Goal: Transaction & Acquisition: Purchase product/service

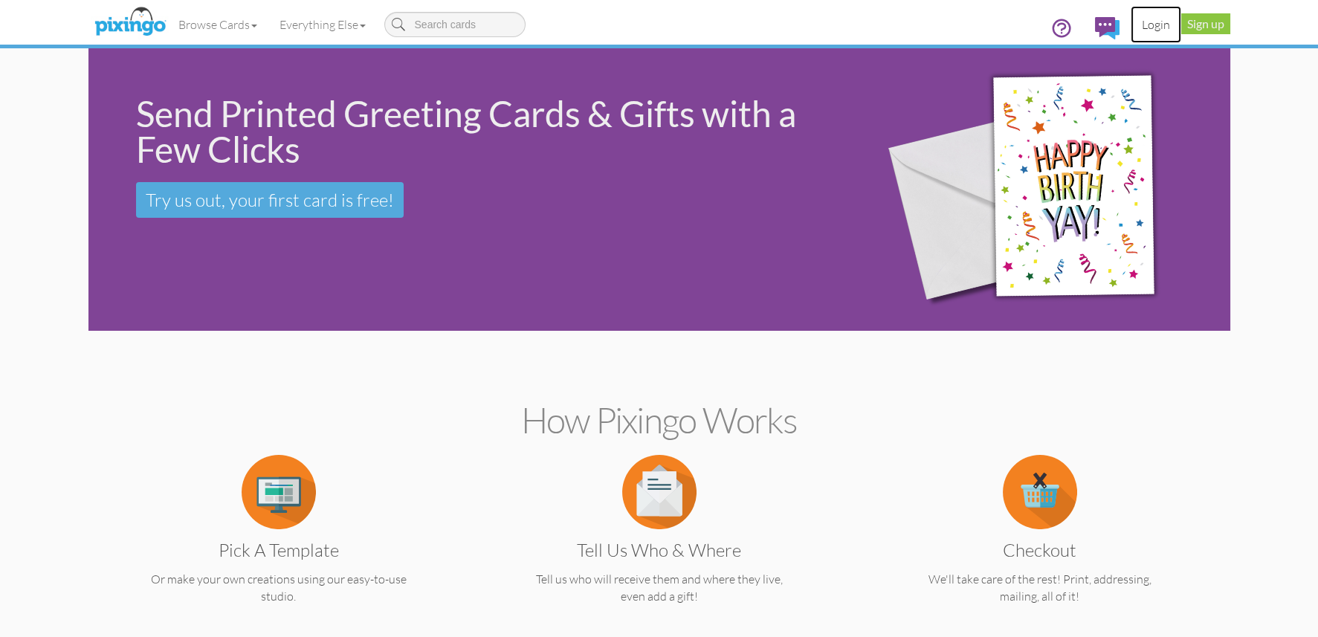
click at [1150, 24] on link "Login" at bounding box center [1155, 24] width 51 height 37
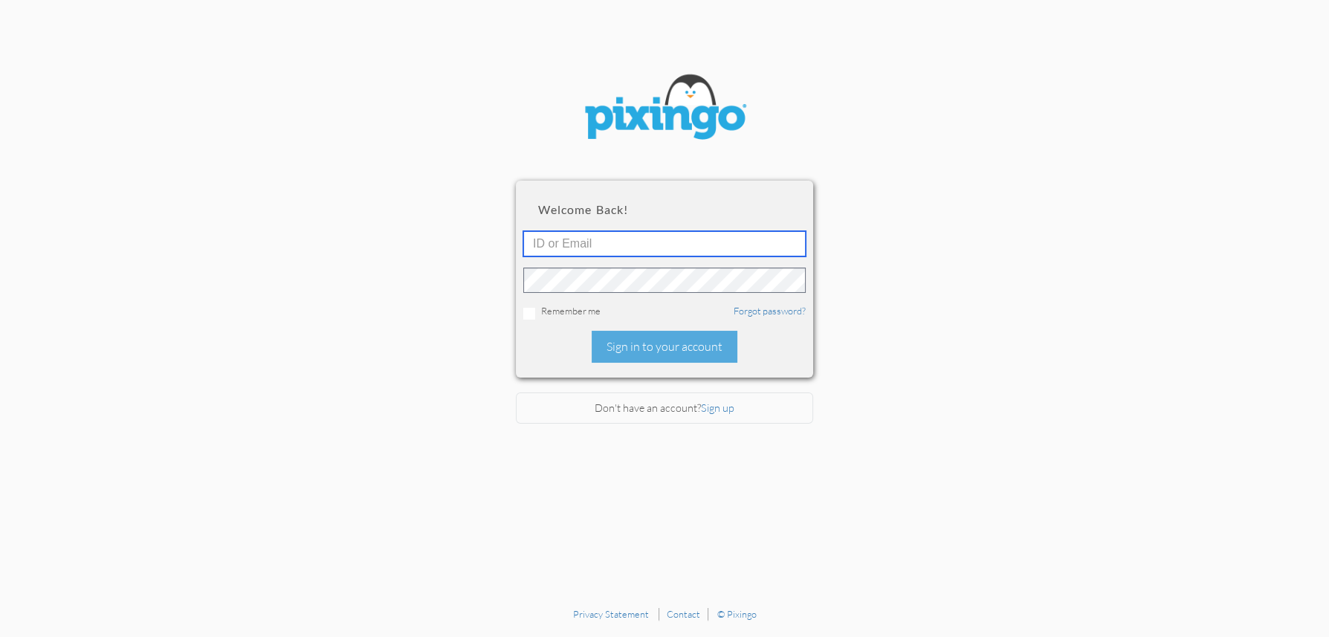
type input "4892"
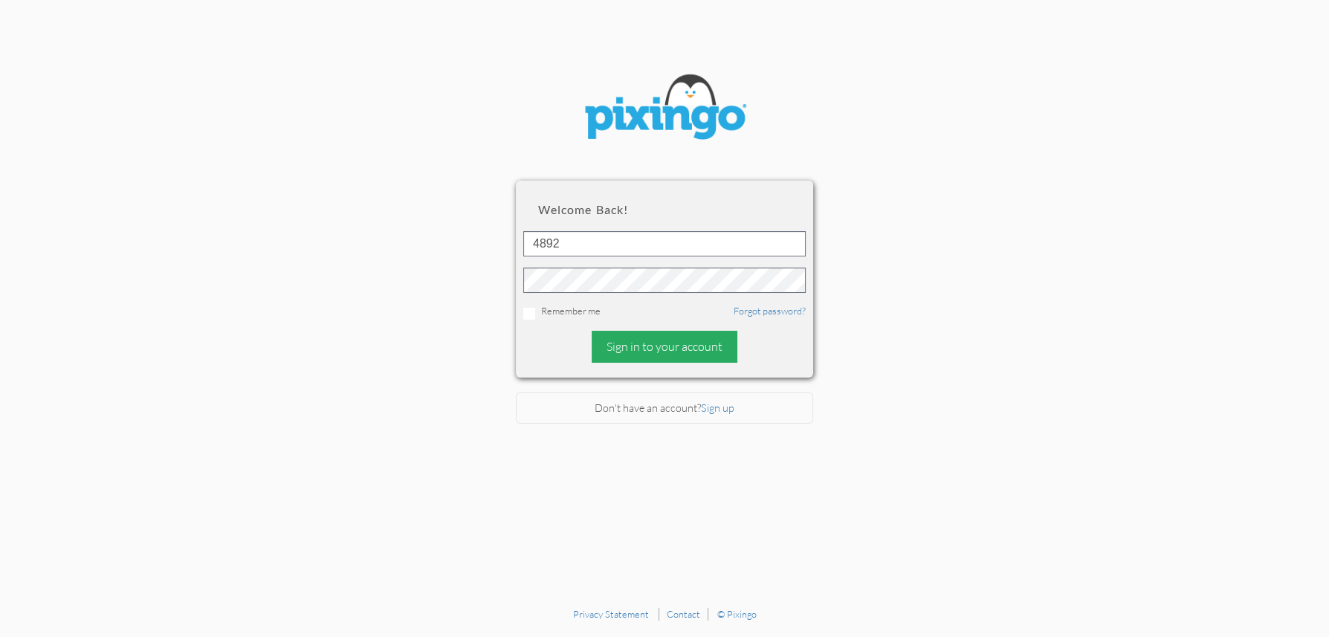
click at [665, 343] on div "Sign in to your account" at bounding box center [665, 347] width 146 height 32
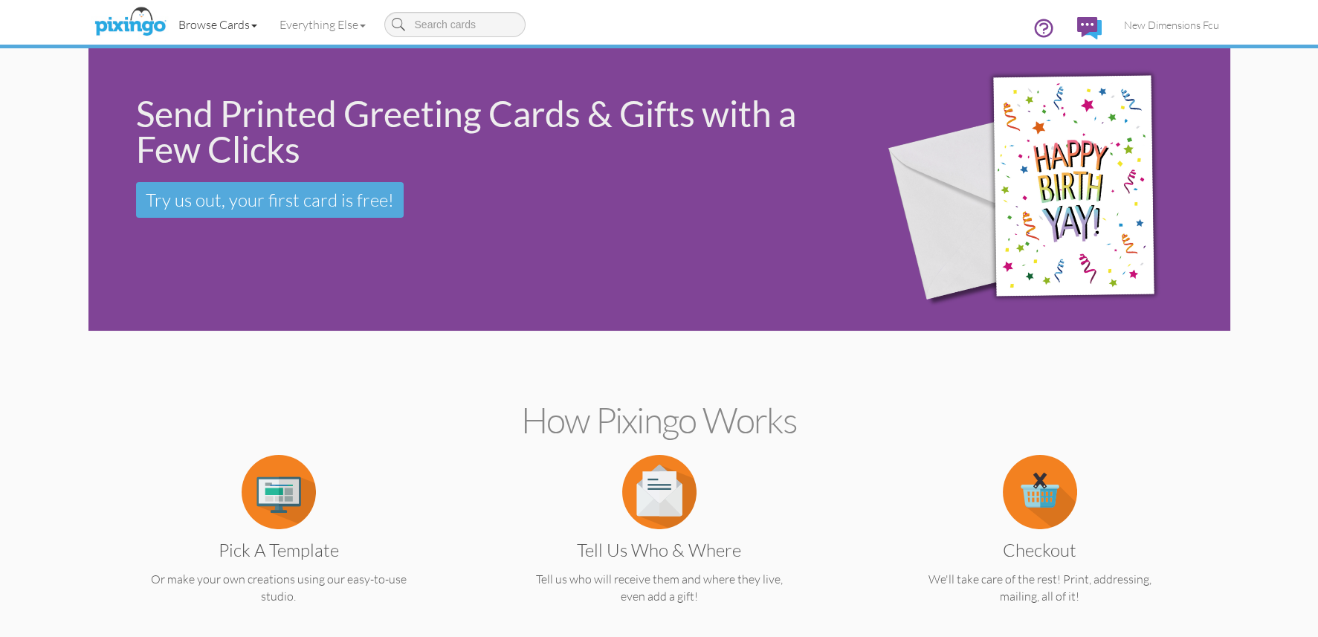
click at [255, 25] on span at bounding box center [254, 26] width 6 height 3
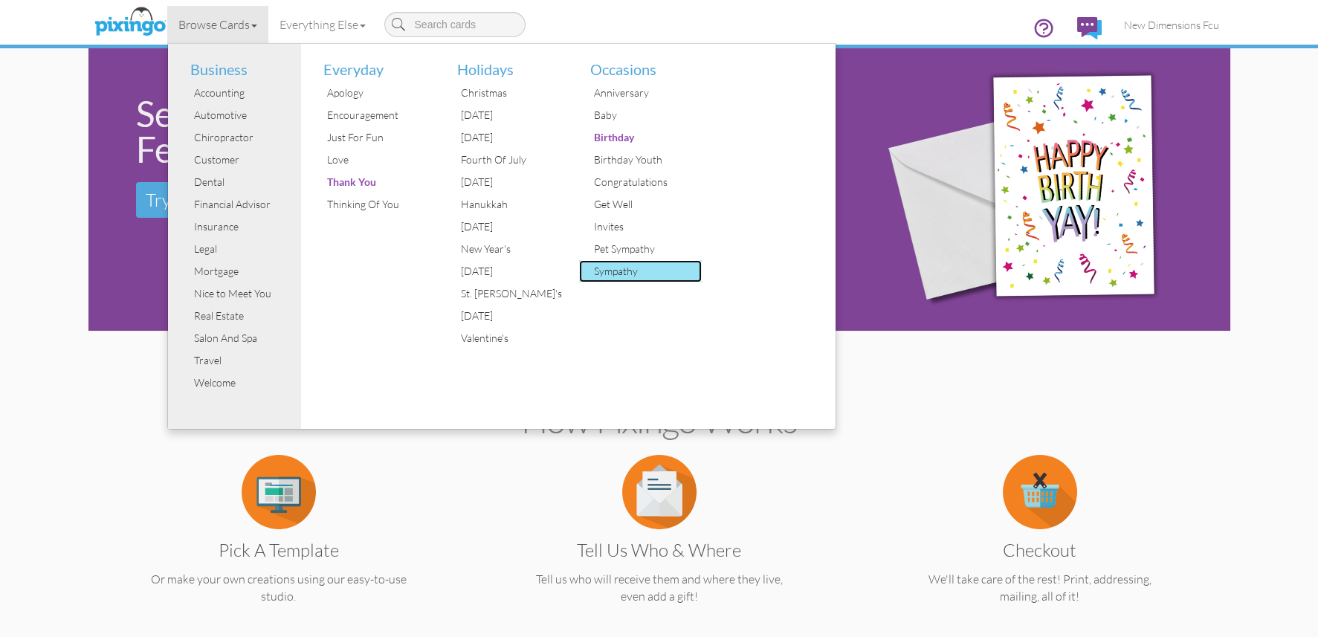
click at [630, 274] on div "Sympathy" at bounding box center [645, 271] width 111 height 22
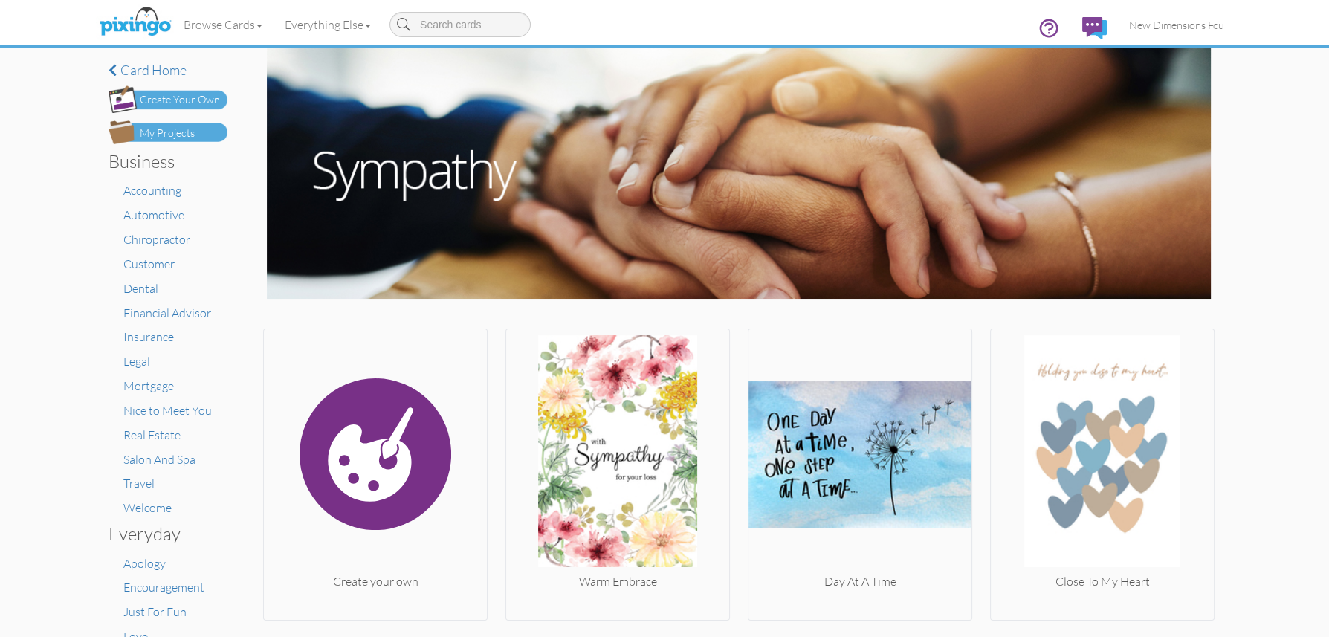
click at [200, 134] on img at bounding box center [168, 132] width 119 height 24
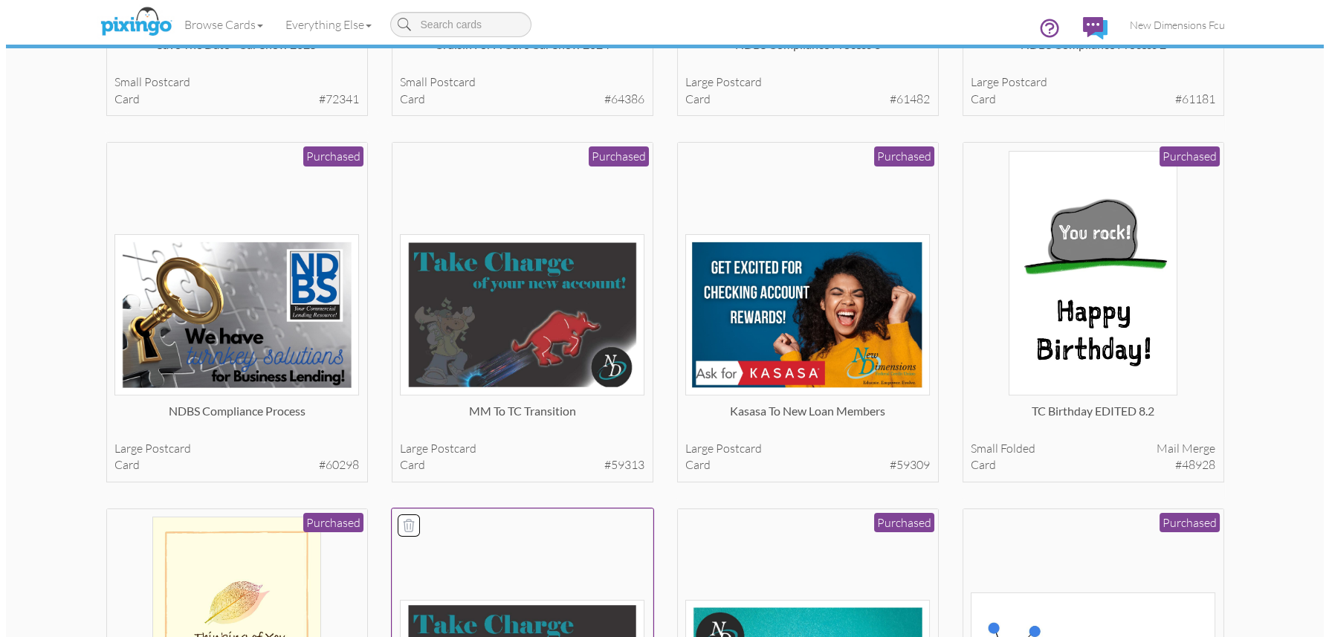
scroll to position [520, 0]
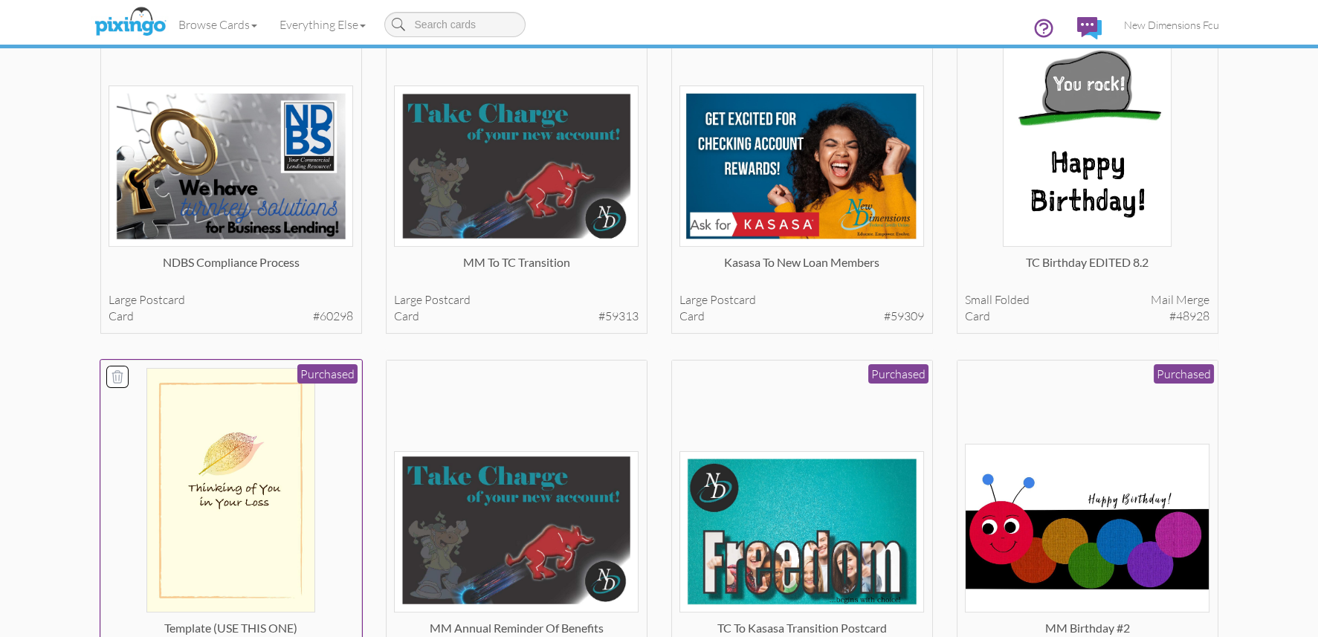
click at [246, 494] on img at bounding box center [230, 490] width 169 height 245
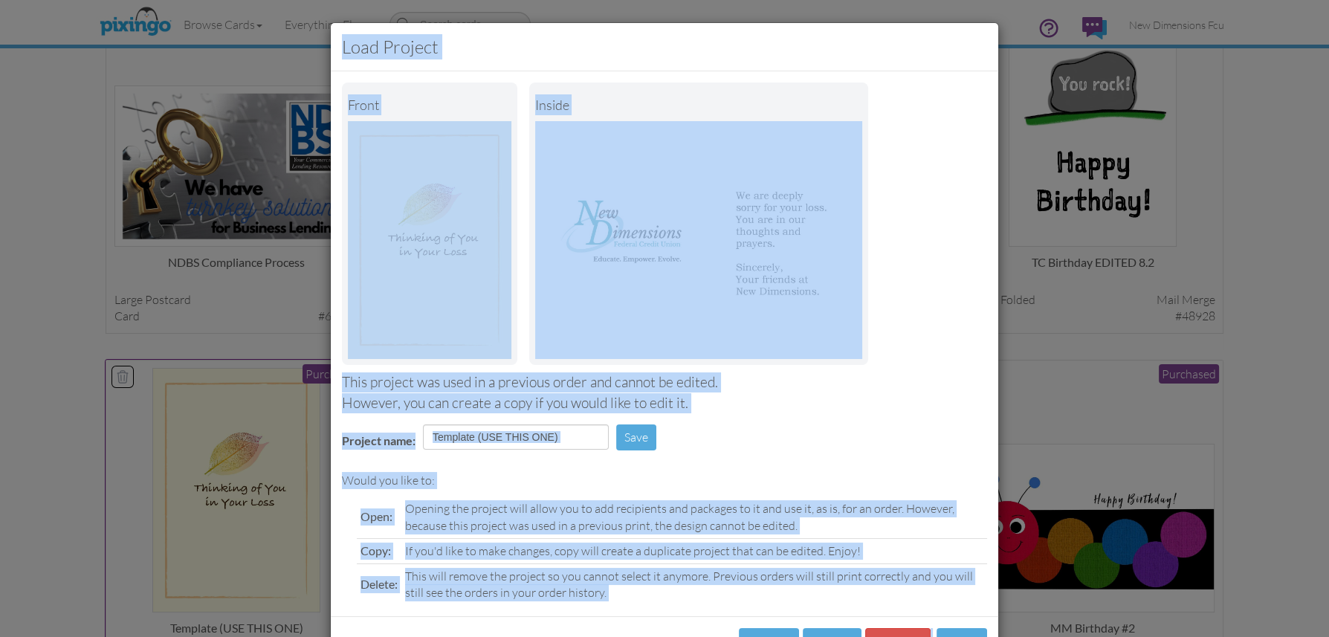
click at [246, 494] on div "Load Project Front inside This project was used in a previous order and cannot …" at bounding box center [664, 318] width 1329 height 637
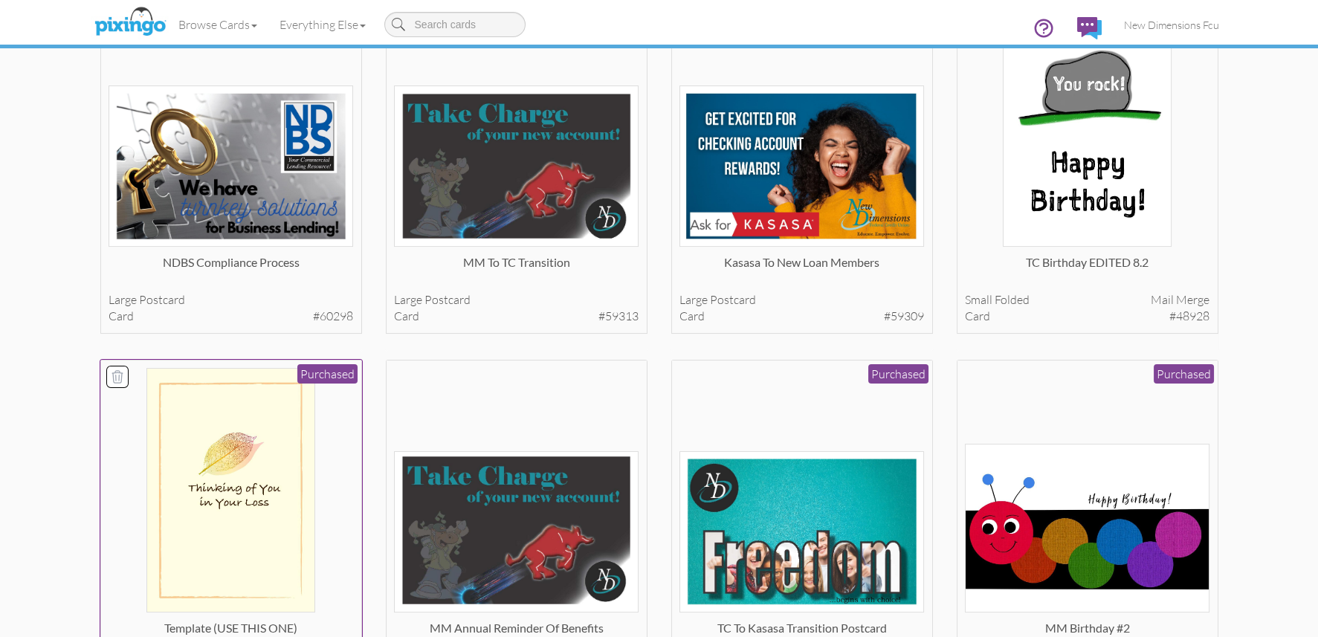
click at [243, 533] on img at bounding box center [230, 490] width 169 height 245
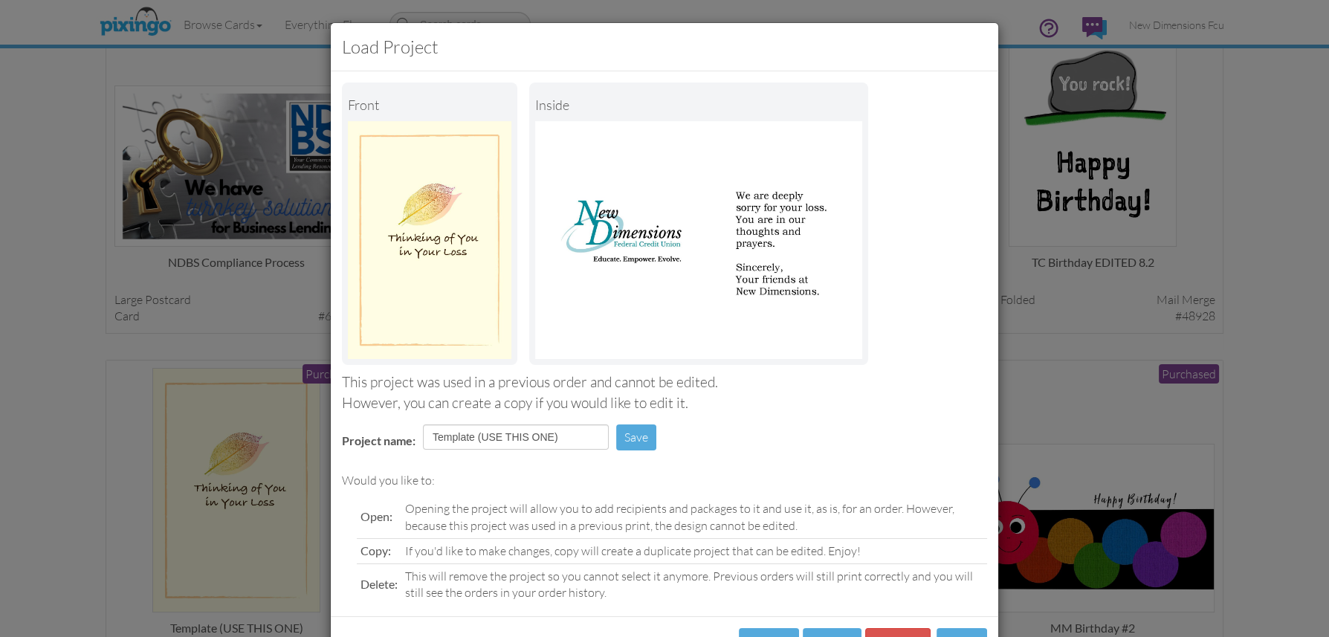
scroll to position [58, 0]
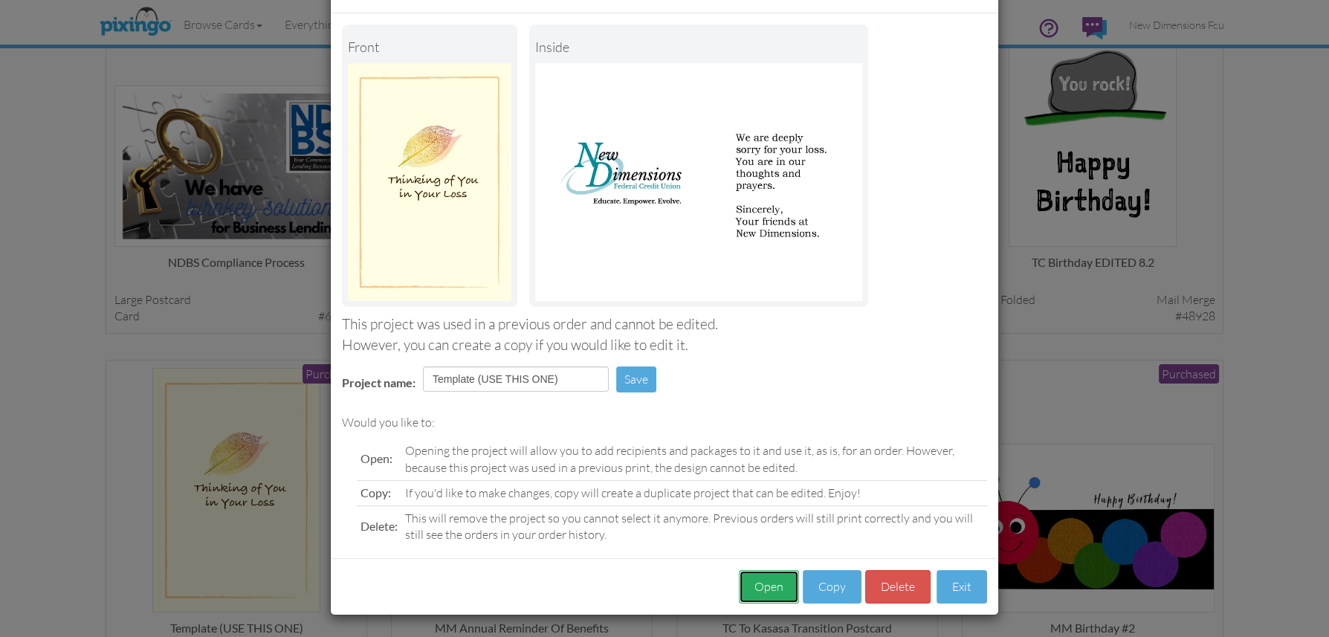
click at [769, 582] on button "Open" at bounding box center [769, 586] width 60 height 33
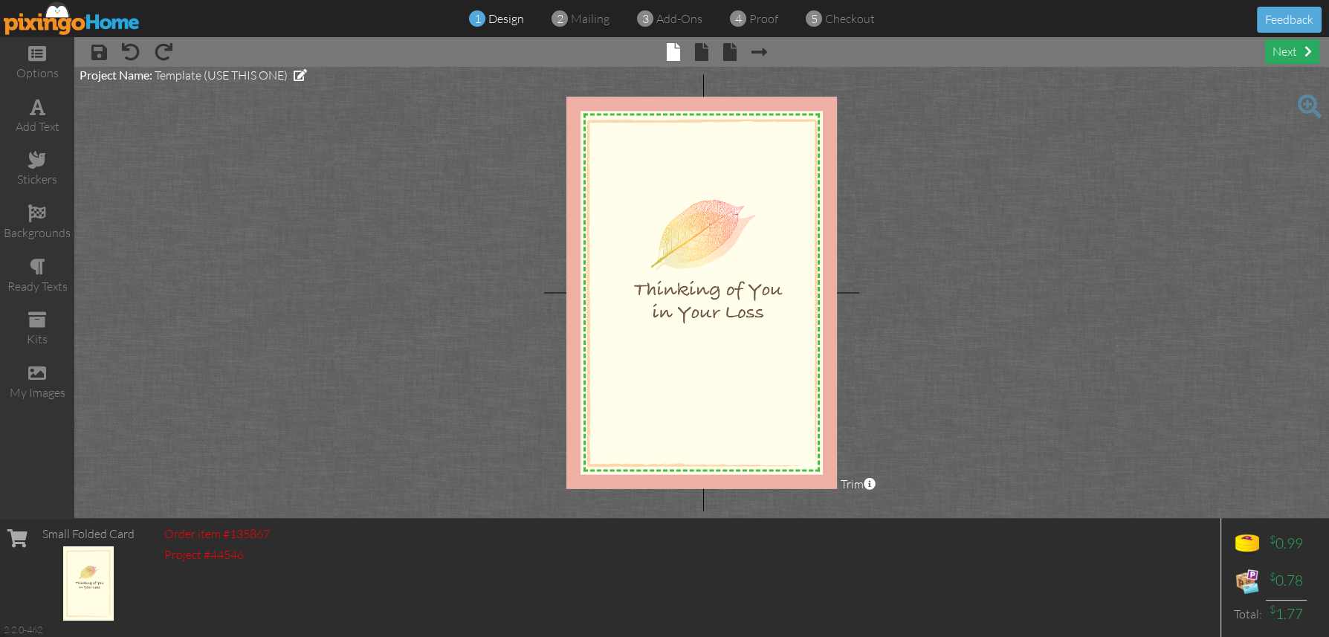
click at [1289, 56] on div "next" at bounding box center [1292, 51] width 54 height 25
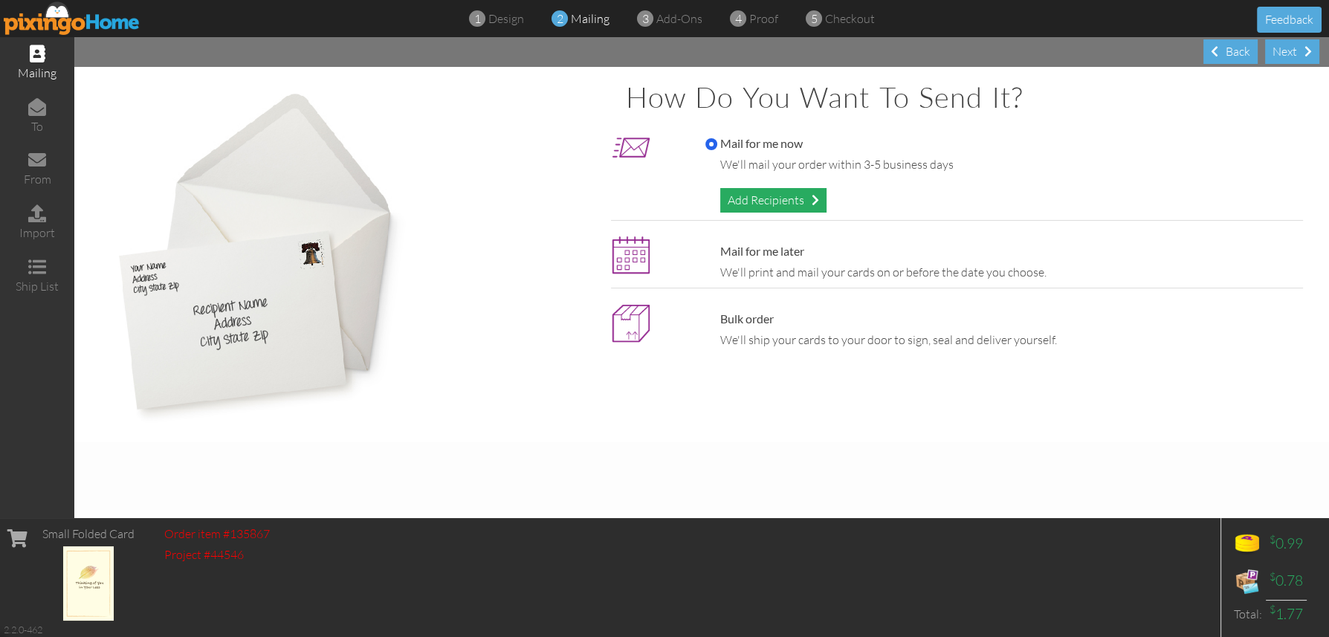
click at [764, 198] on div "Add Recipients" at bounding box center [773, 200] width 106 height 25
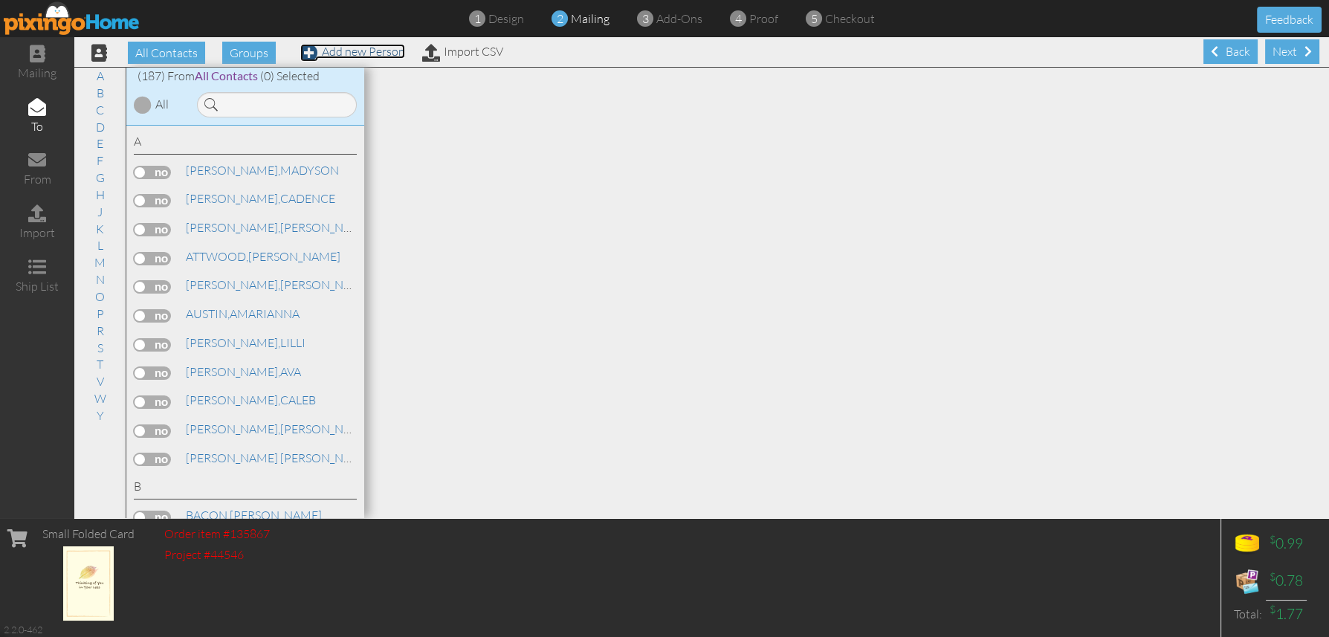
click at [381, 50] on link "Add new Person" at bounding box center [352, 51] width 105 height 15
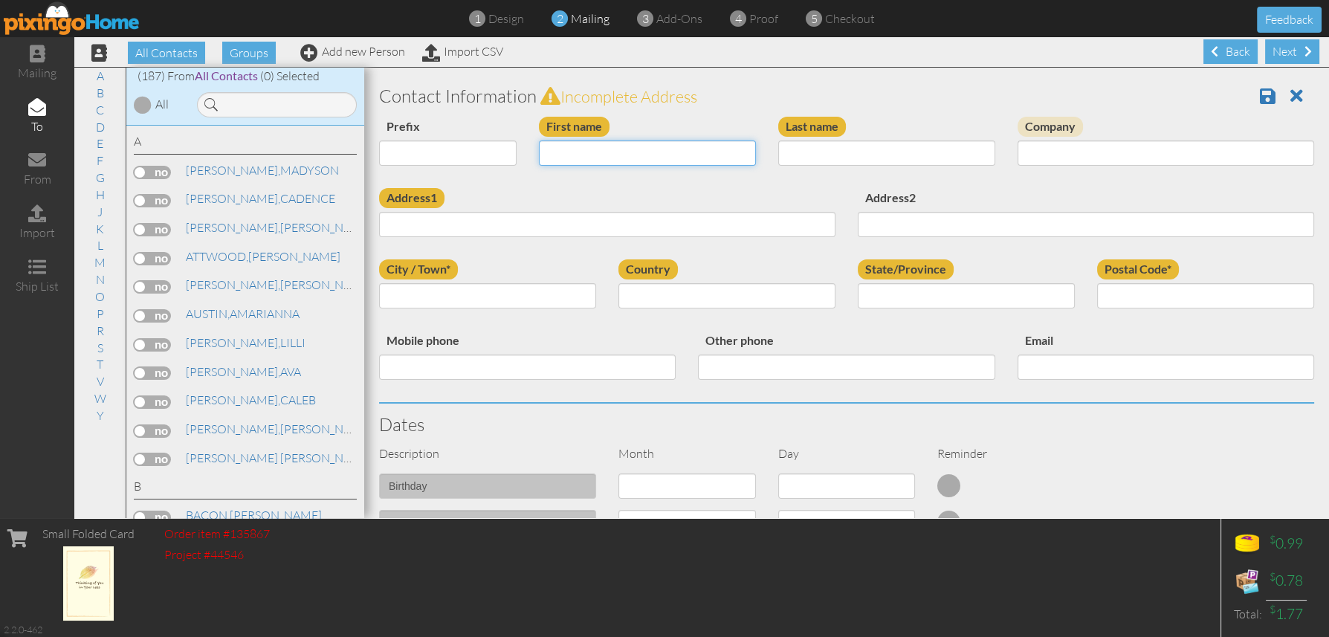
click at [569, 149] on input "First name" at bounding box center [647, 152] width 217 height 25
type input "a"
type input "[PERSON_NAME]"
type input "DOUIN"
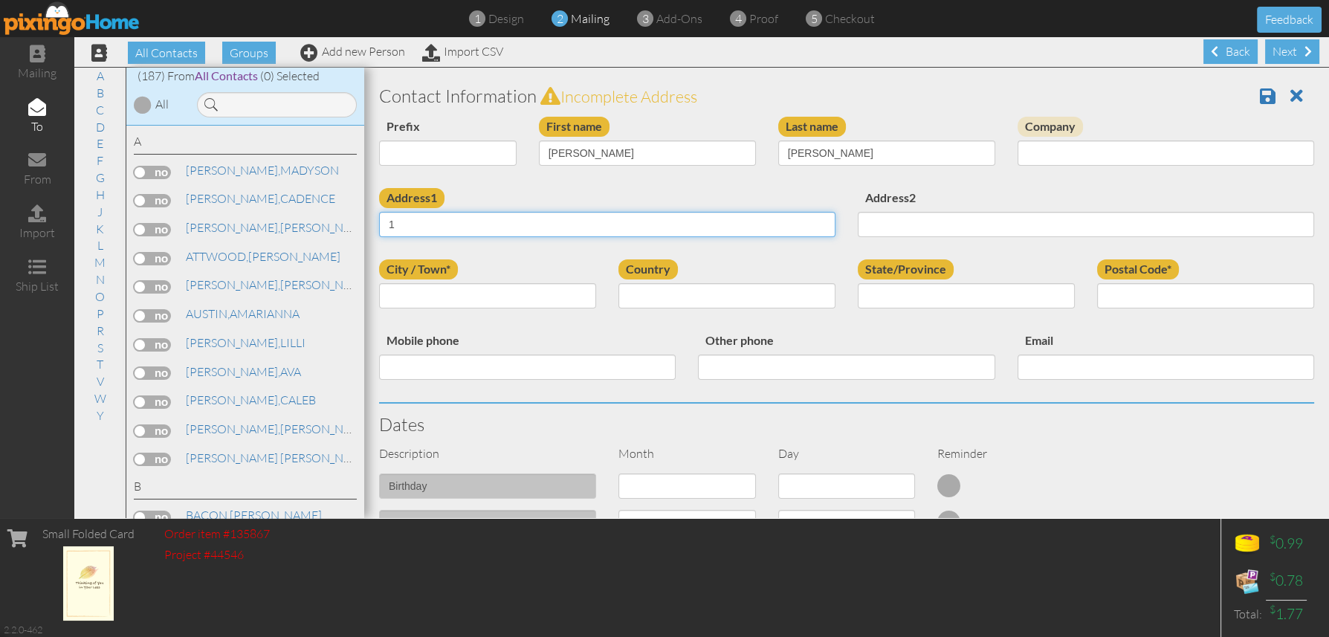
type input "1"
type input "[STREET_ADDRESS]"
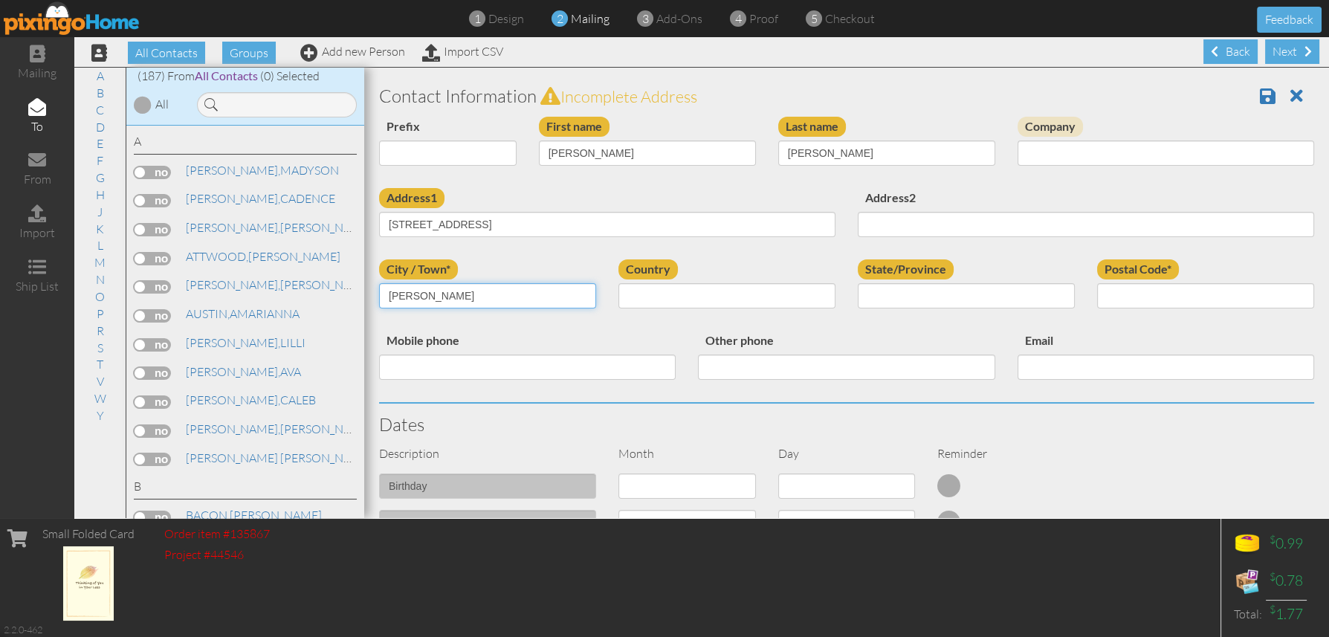
type input "[PERSON_NAME]"
select select "object:3095"
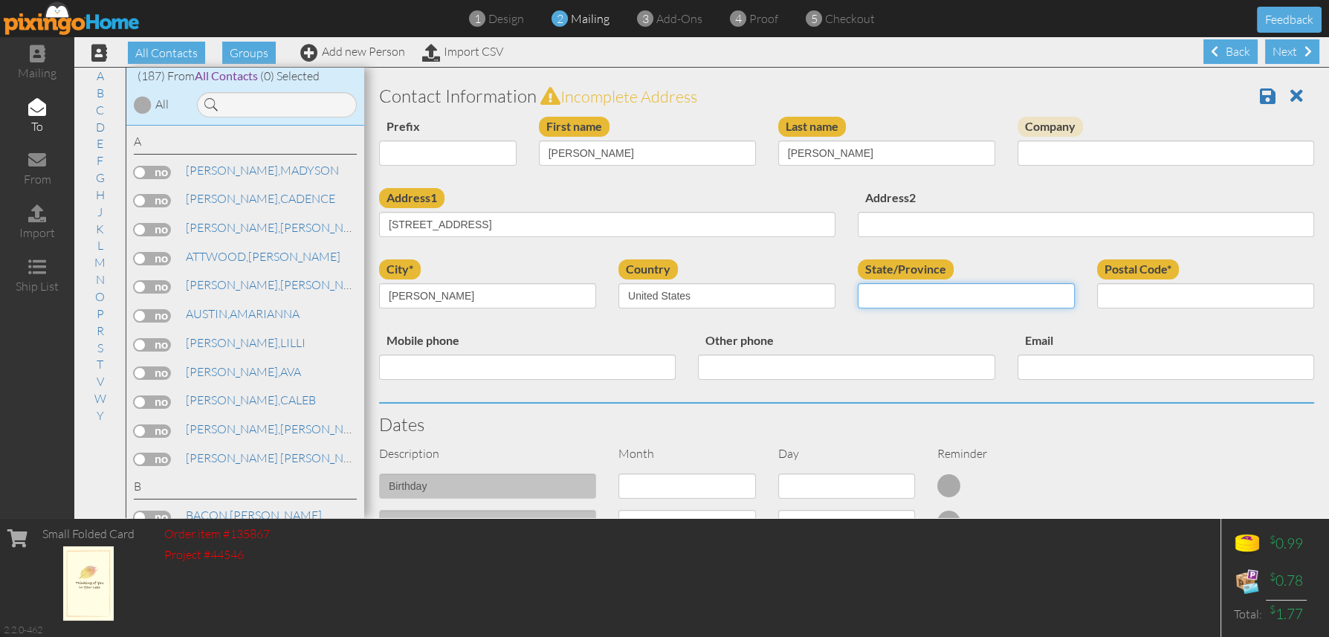
select select "object:3365"
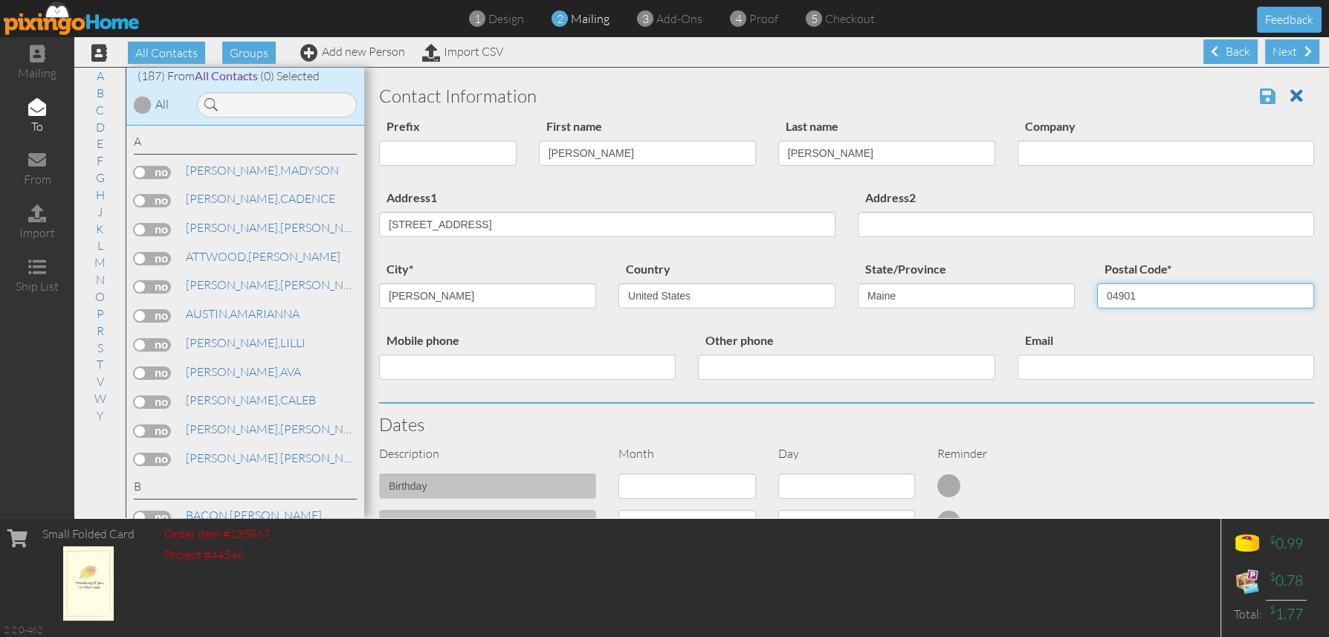
type input "04901"
click at [1260, 92] on span at bounding box center [1268, 96] width 16 height 18
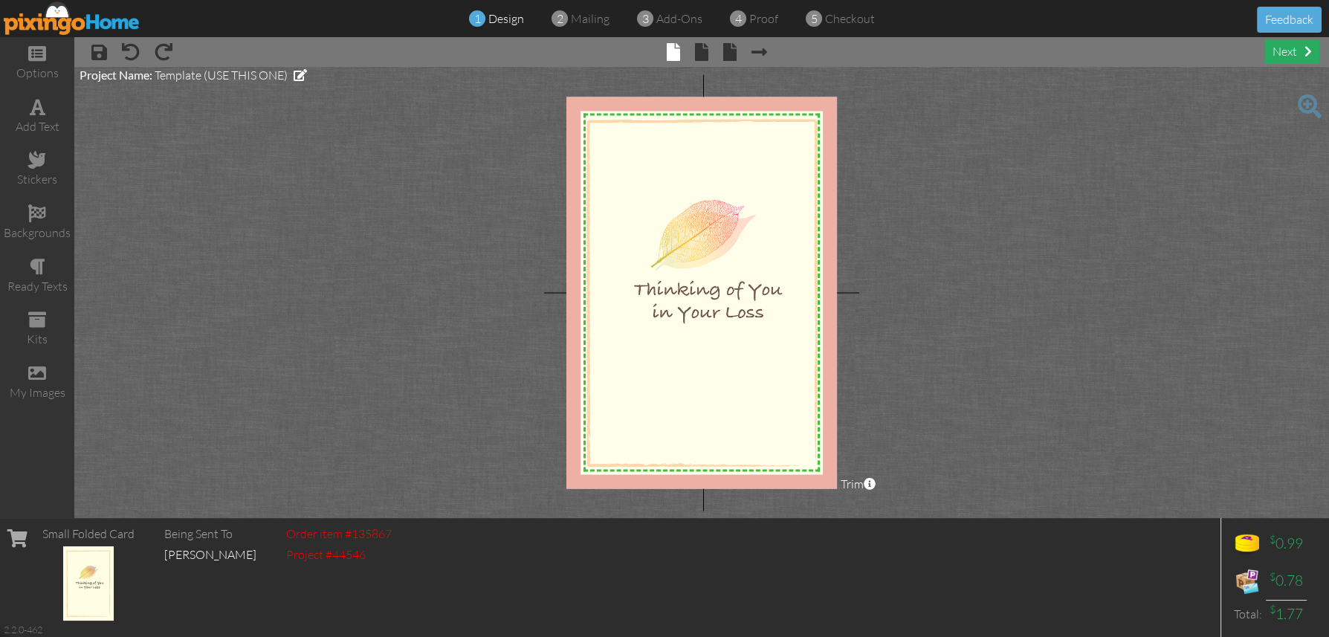
click at [1281, 47] on div "next" at bounding box center [1292, 51] width 54 height 25
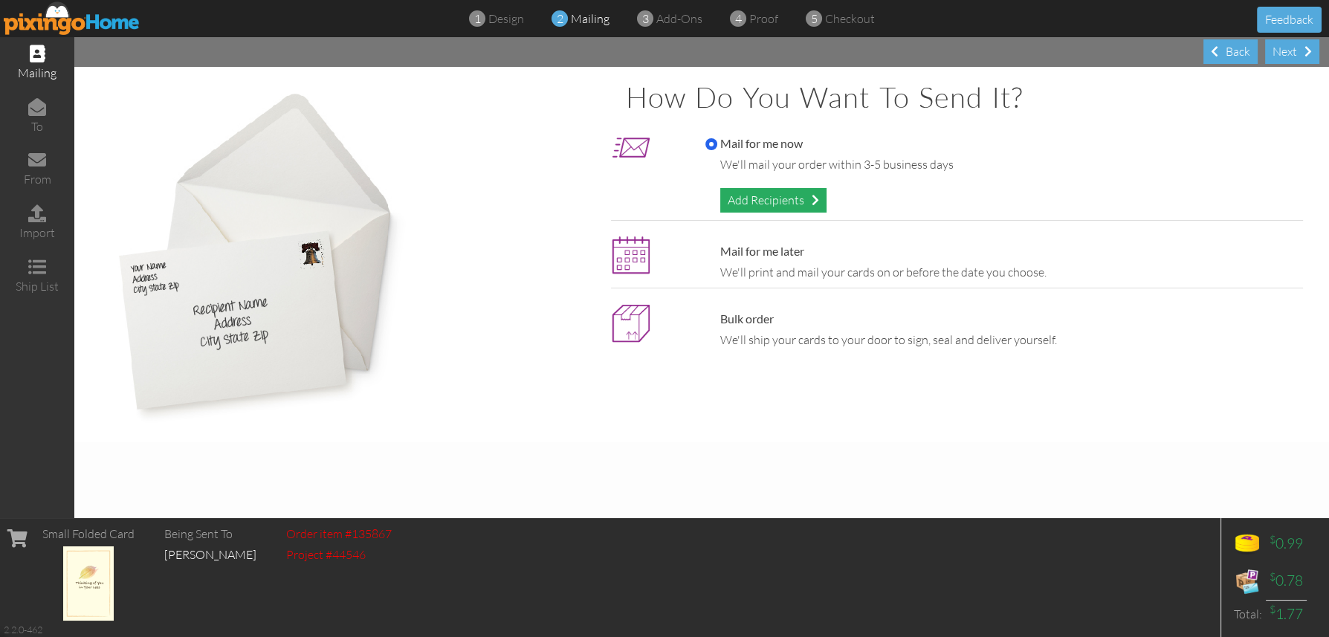
click at [782, 199] on div "Add Recipients" at bounding box center [773, 200] width 106 height 25
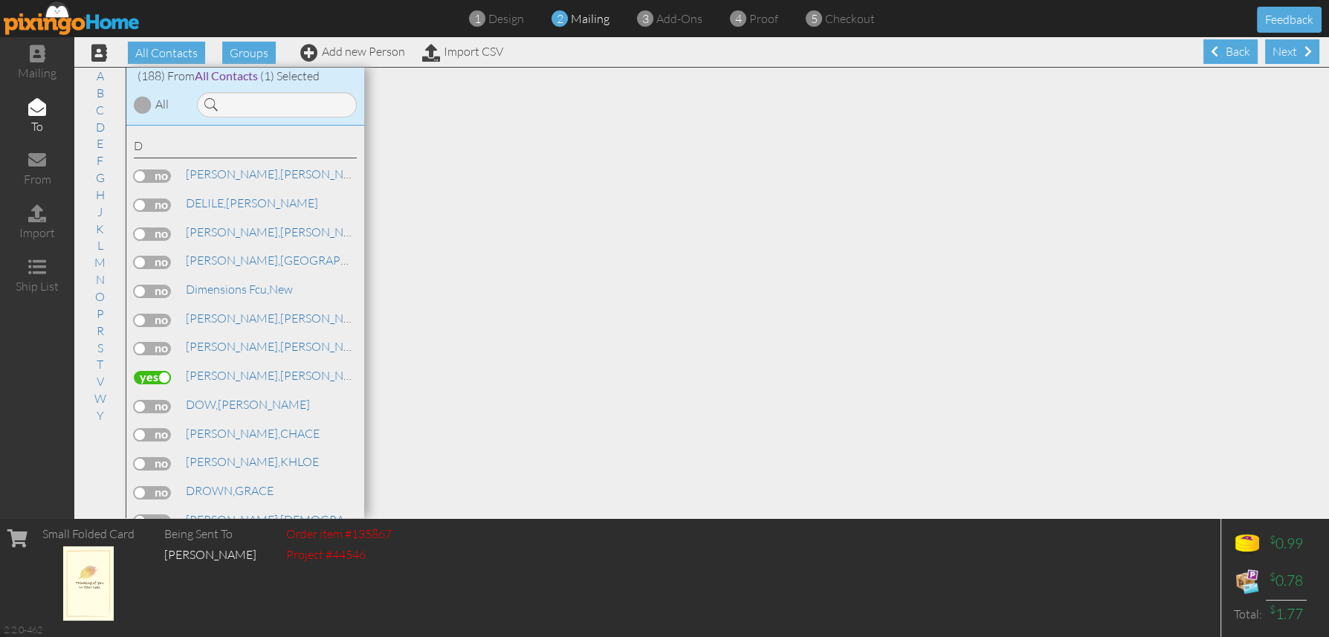
scroll to position [1709, 0]
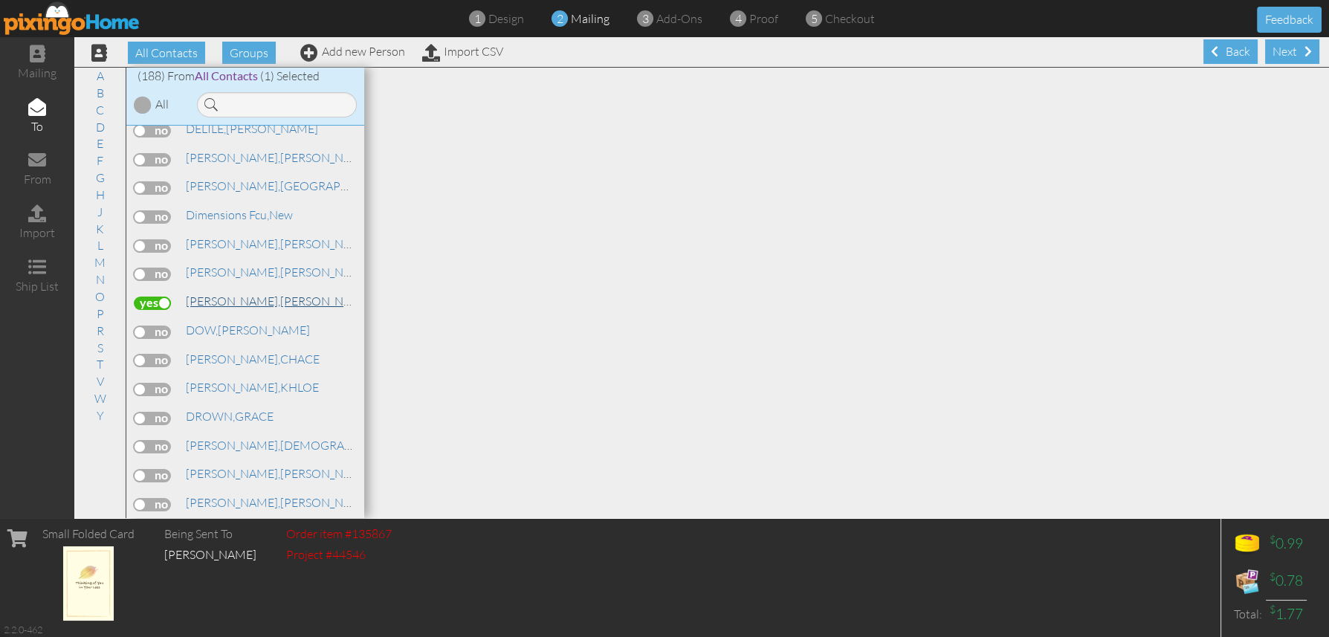
click at [236, 308] on link "[PERSON_NAME]" at bounding box center [279, 301] width 190 height 18
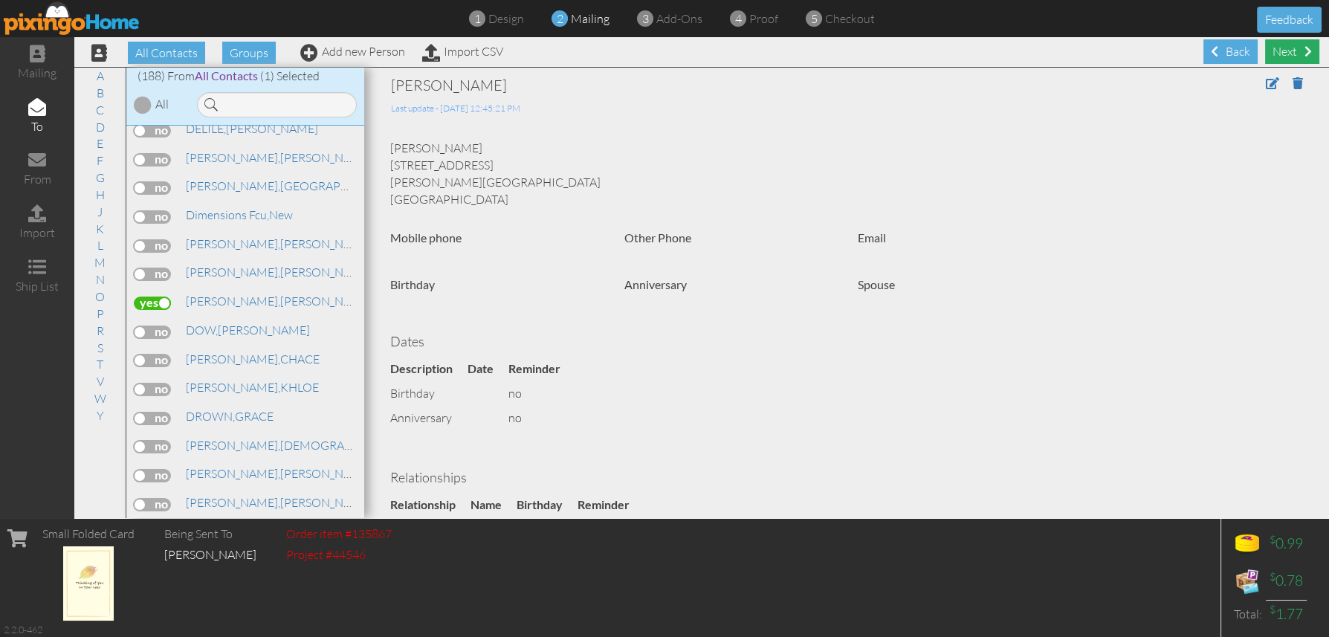
click at [1283, 52] on div "Next" at bounding box center [1292, 51] width 54 height 25
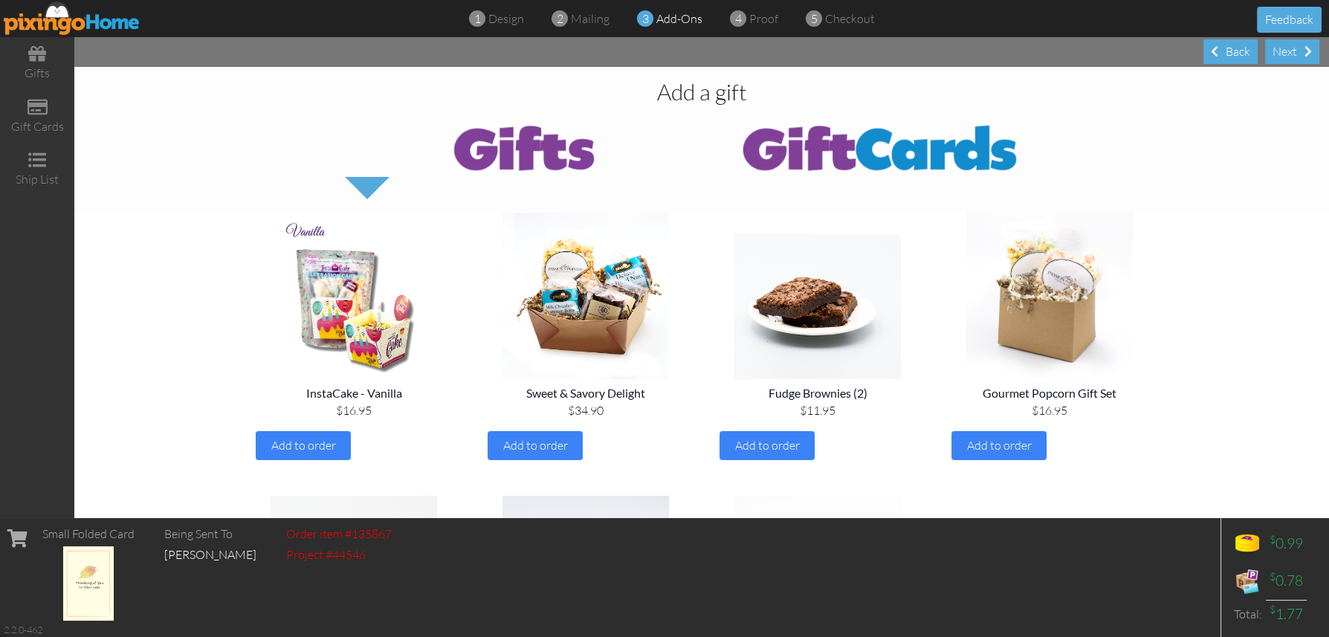
click at [1283, 52] on div "Next" at bounding box center [1292, 51] width 54 height 25
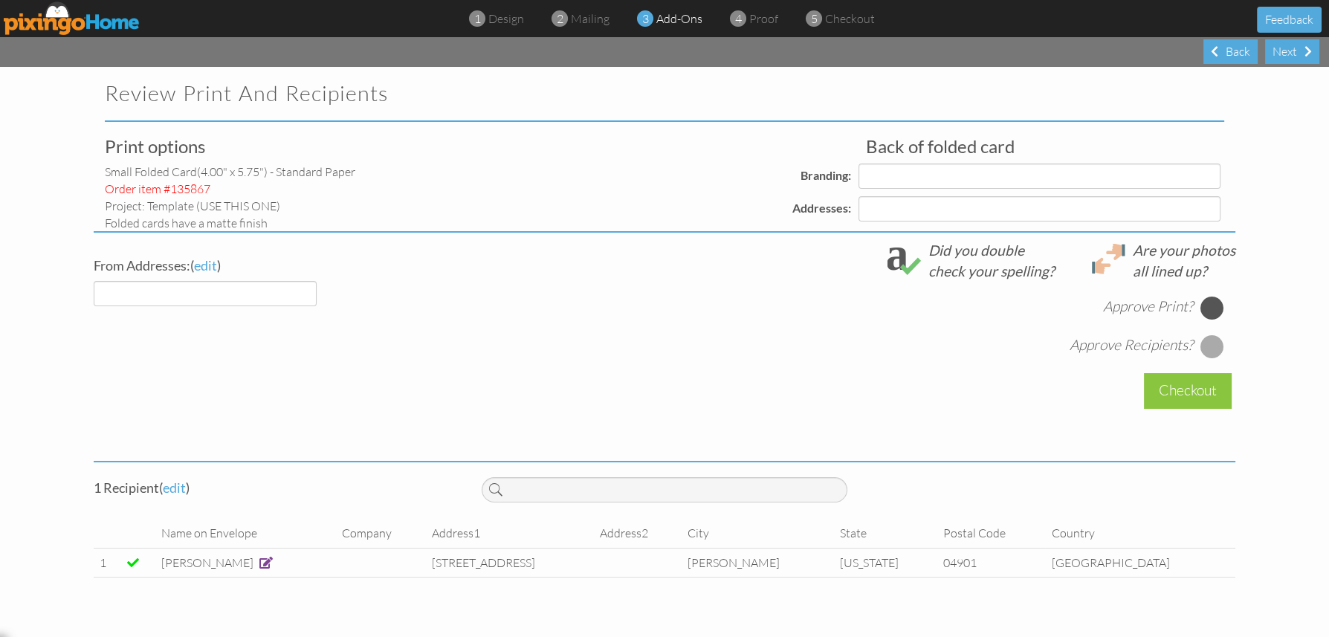
select select "object:1955"
select select "object:1958"
select select "object:1961"
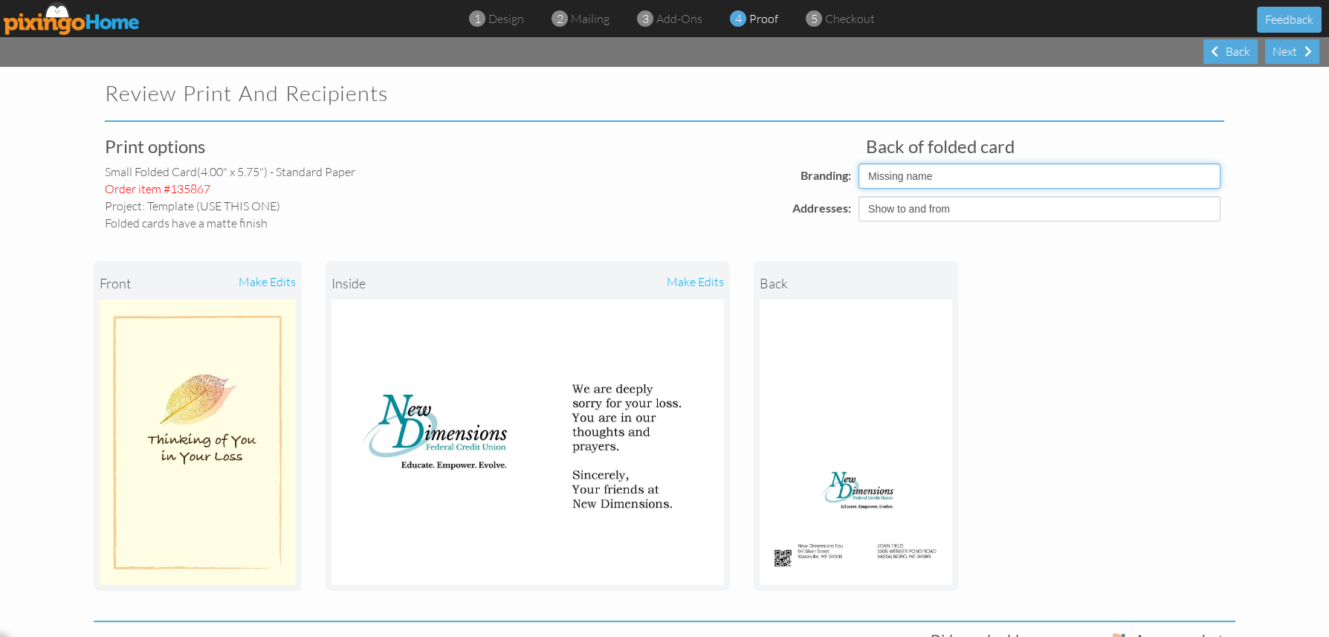
click at [884, 173] on select "Pixingo Default Profile Missing name" at bounding box center [1039, 176] width 362 height 25
click at [858, 164] on select "Pixingo Default Profile Missing name" at bounding box center [1039, 176] width 362 height 25
click at [883, 168] on select "Pixingo Default Profile Missing name" at bounding box center [1039, 176] width 362 height 25
select select "object:1958"
click at [858, 164] on select "Pixingo Default Profile Missing name" at bounding box center [1039, 176] width 362 height 25
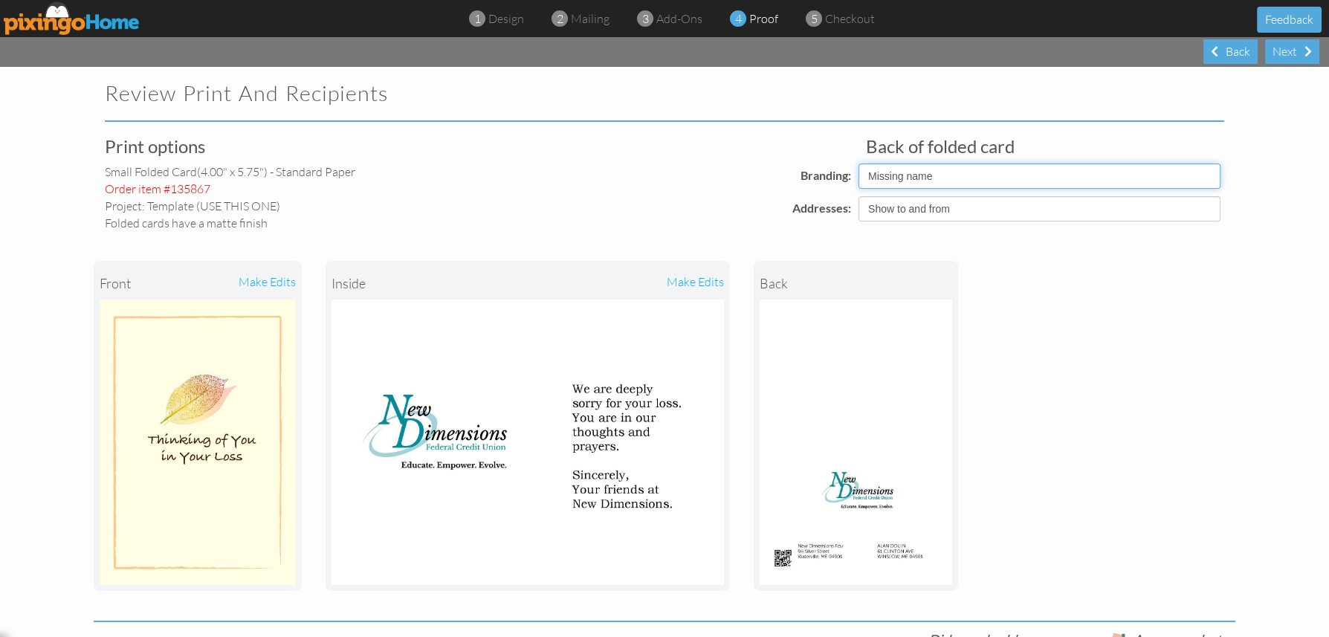
scroll to position [359, 0]
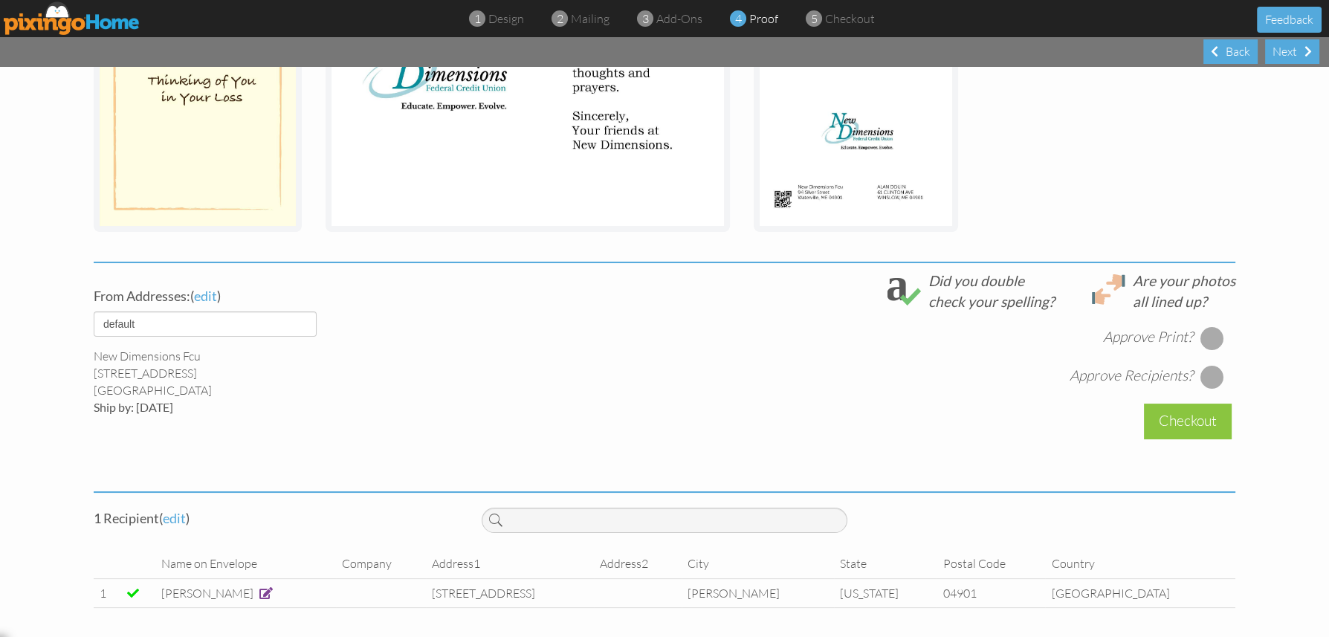
click at [1202, 331] on div at bounding box center [1212, 338] width 24 height 24
click at [1207, 369] on div at bounding box center [1212, 377] width 24 height 24
click at [1197, 414] on div "Checkout" at bounding box center [1188, 421] width 88 height 35
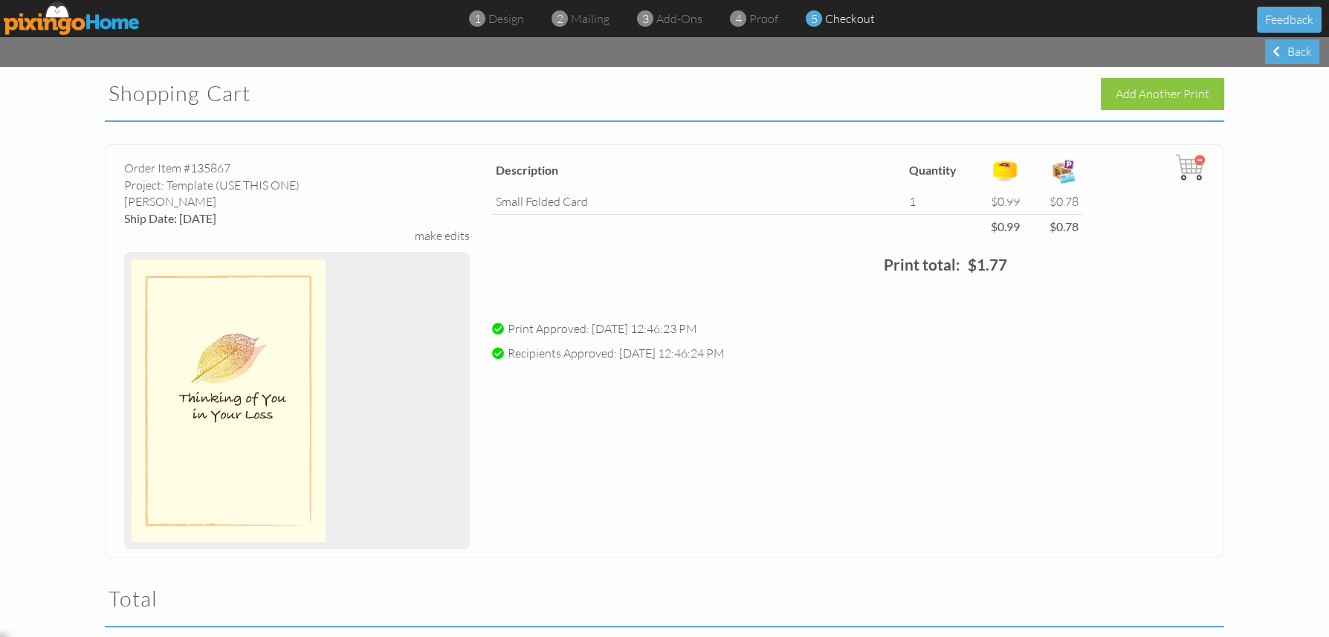
scroll to position [320, 0]
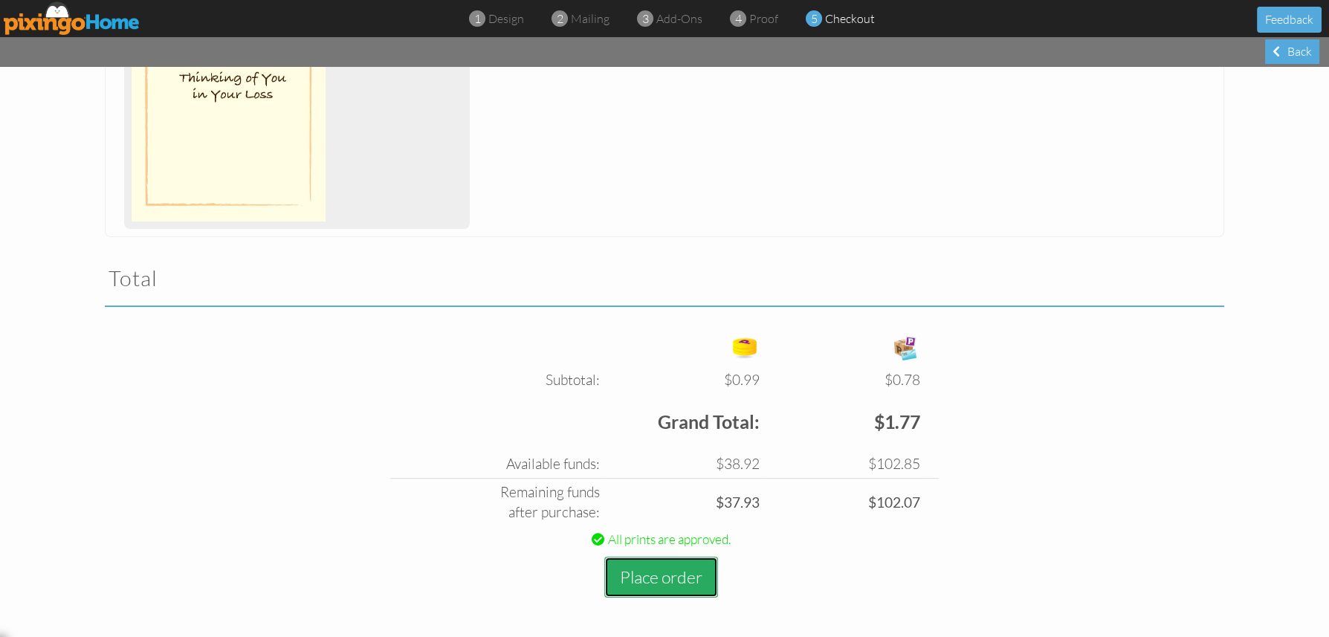
click at [652, 586] on button "Place order" at bounding box center [661, 577] width 114 height 41
